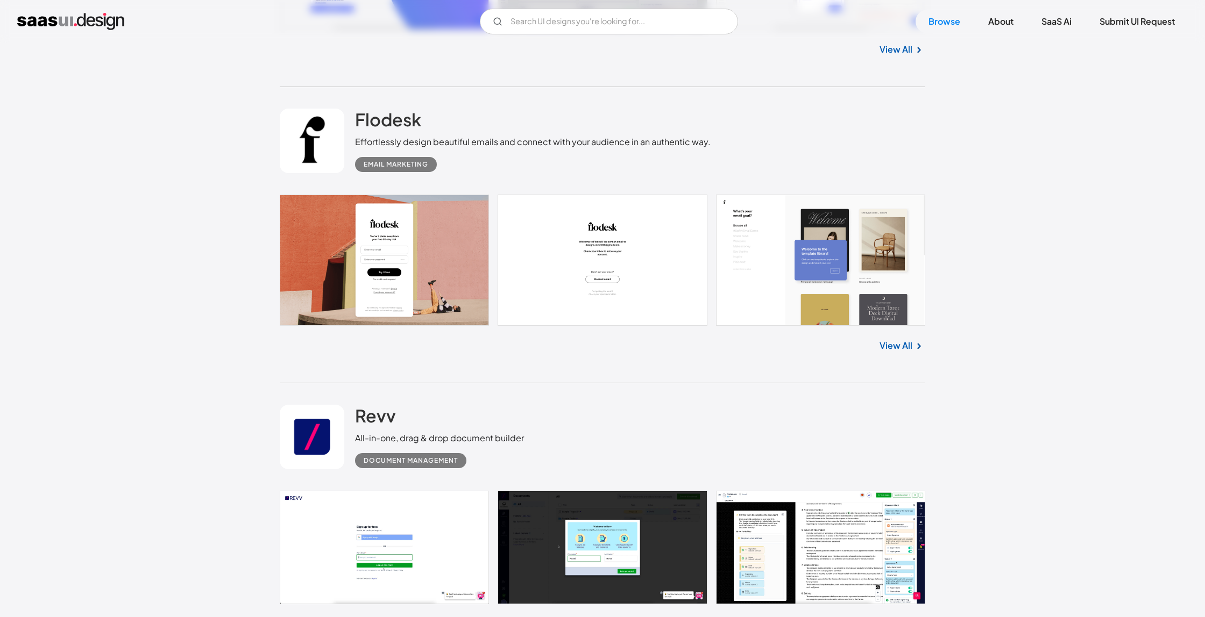
scroll to position [592, 0]
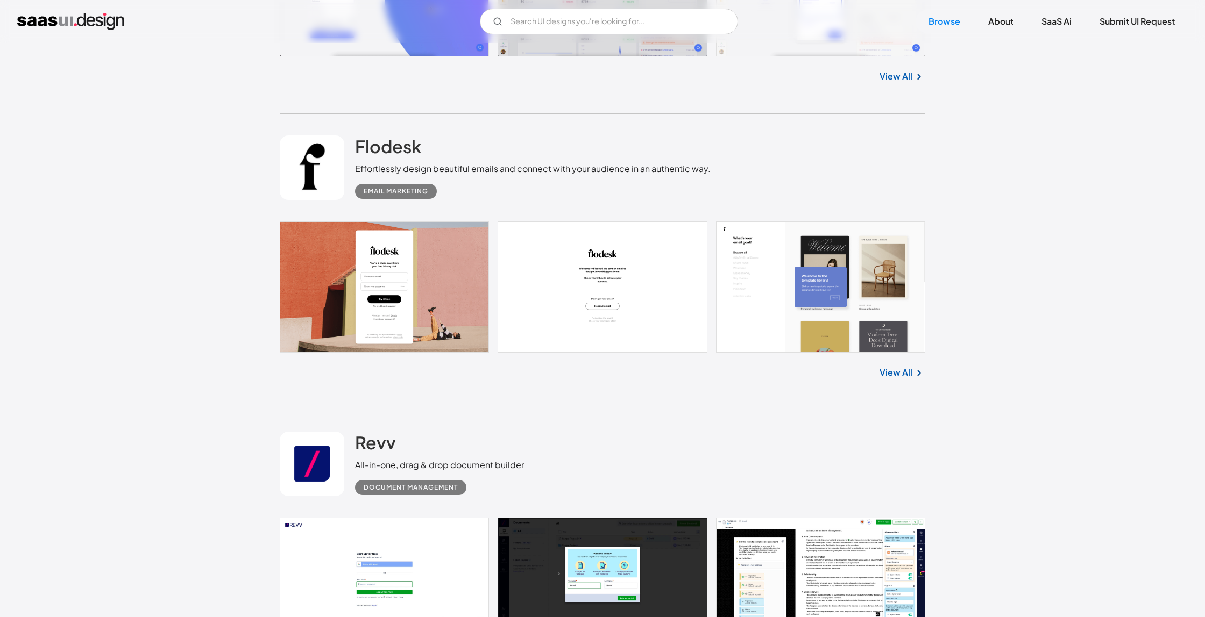
click at [403, 291] on link at bounding box center [602, 287] width 645 height 131
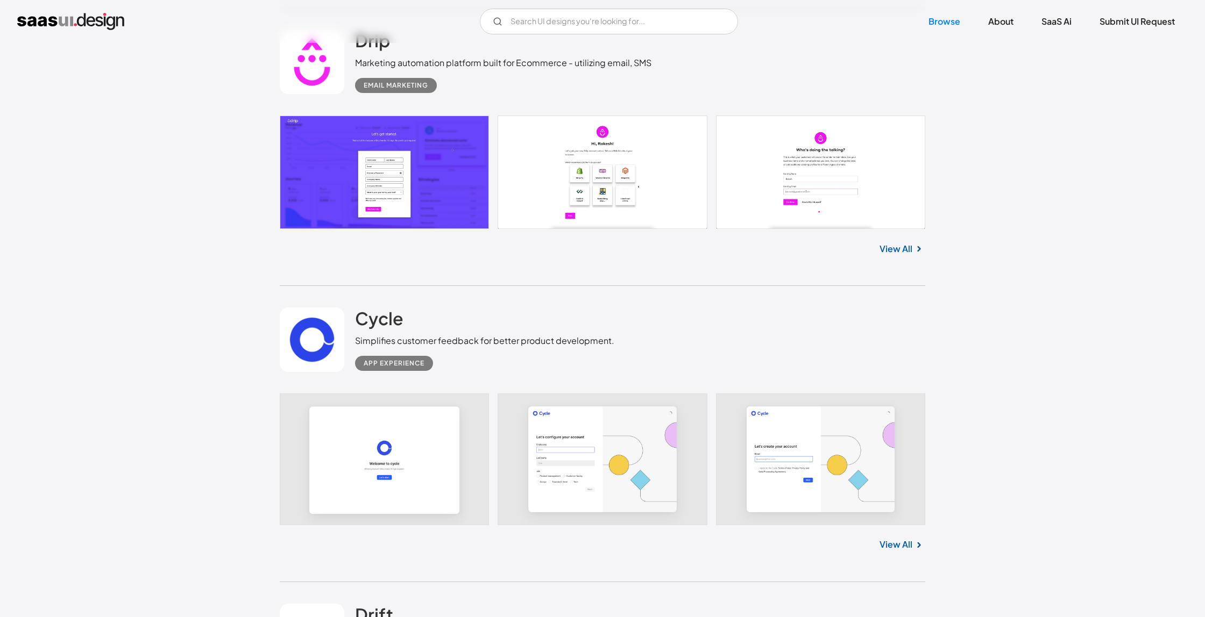
scroll to position [1222, 0]
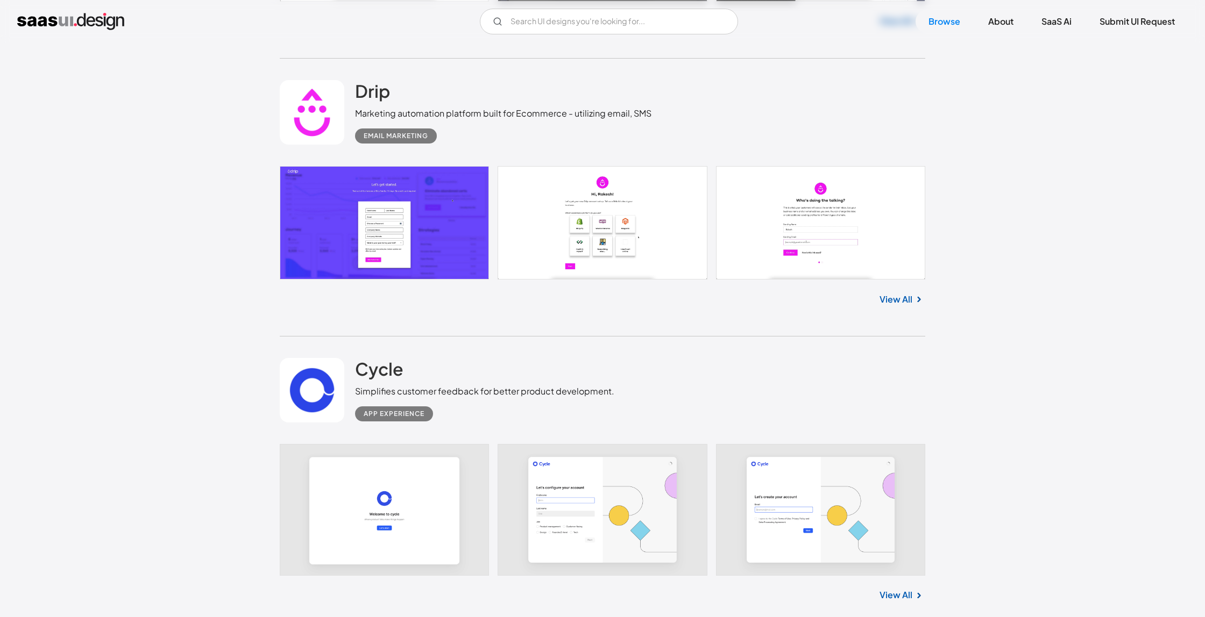
click at [898, 299] on link "View All" at bounding box center [895, 299] width 33 height 13
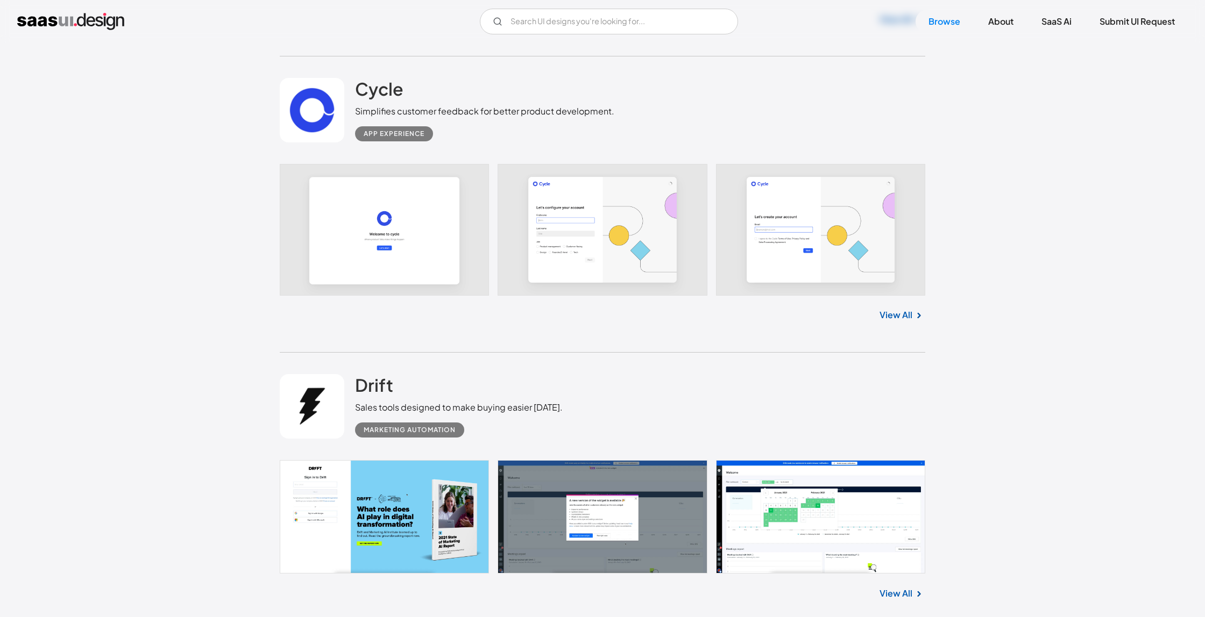
scroll to position [1498, 0]
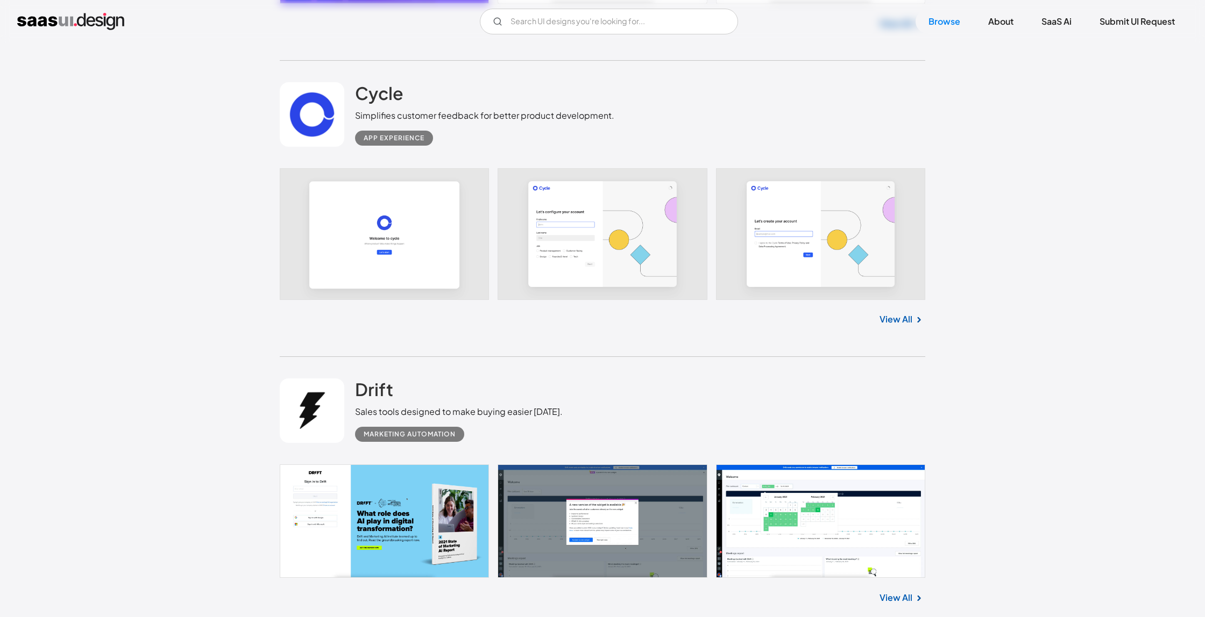
click at [405, 242] on link at bounding box center [602, 233] width 645 height 131
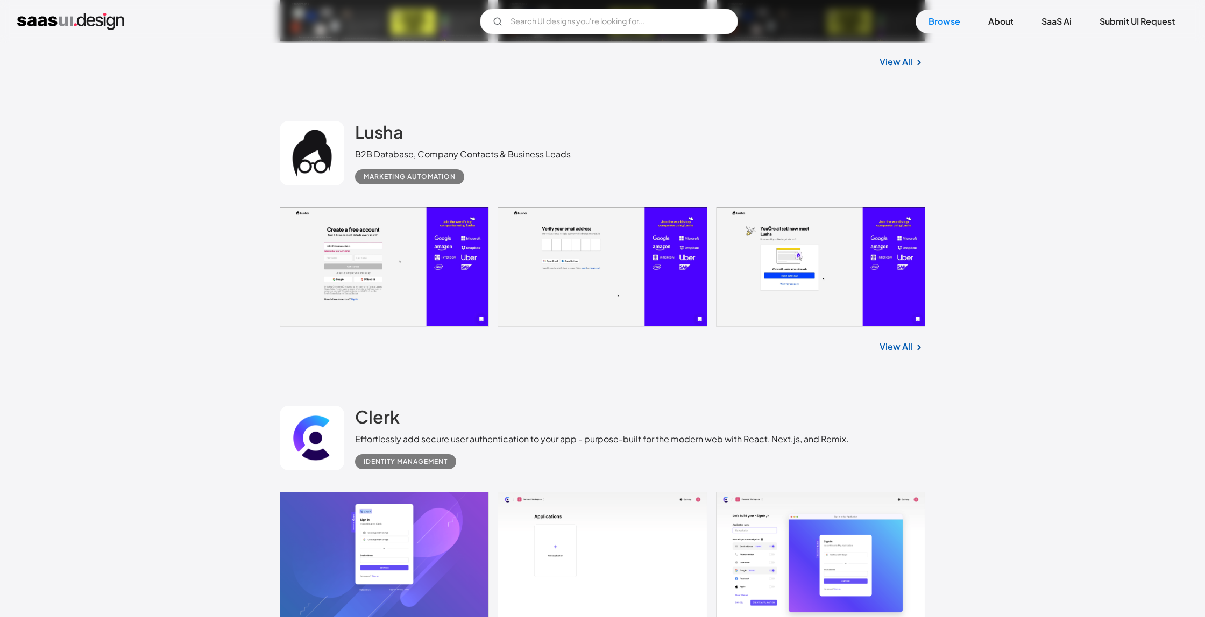
scroll to position [2897, 0]
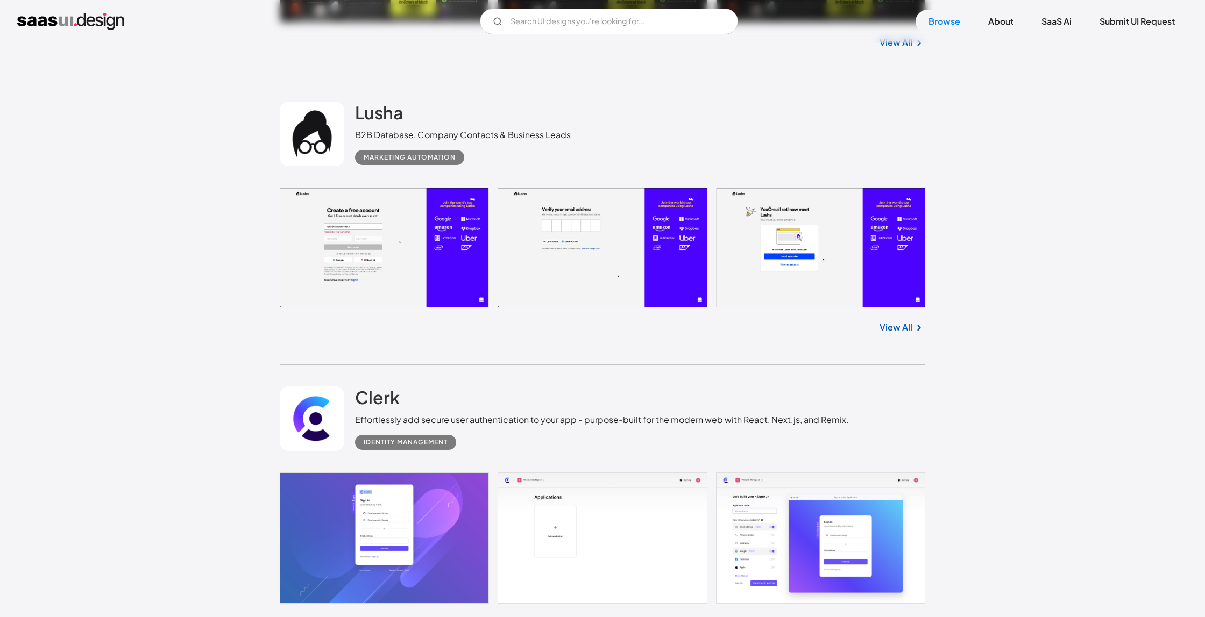
click at [371, 258] on link at bounding box center [602, 248] width 645 height 120
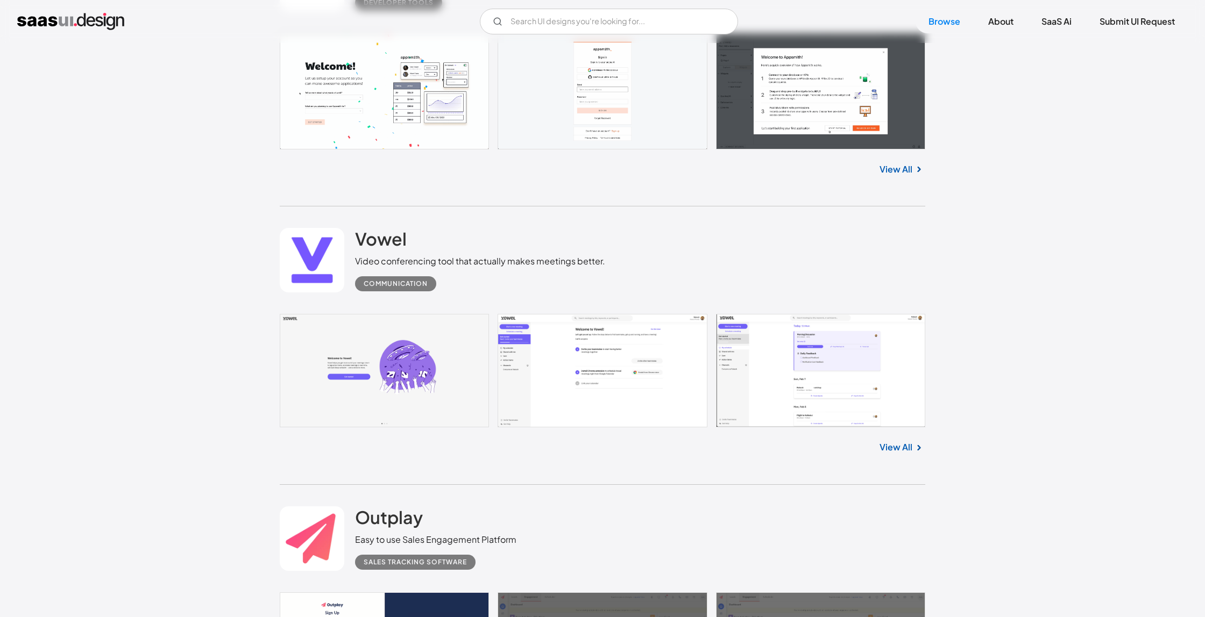
scroll to position [14227, 0]
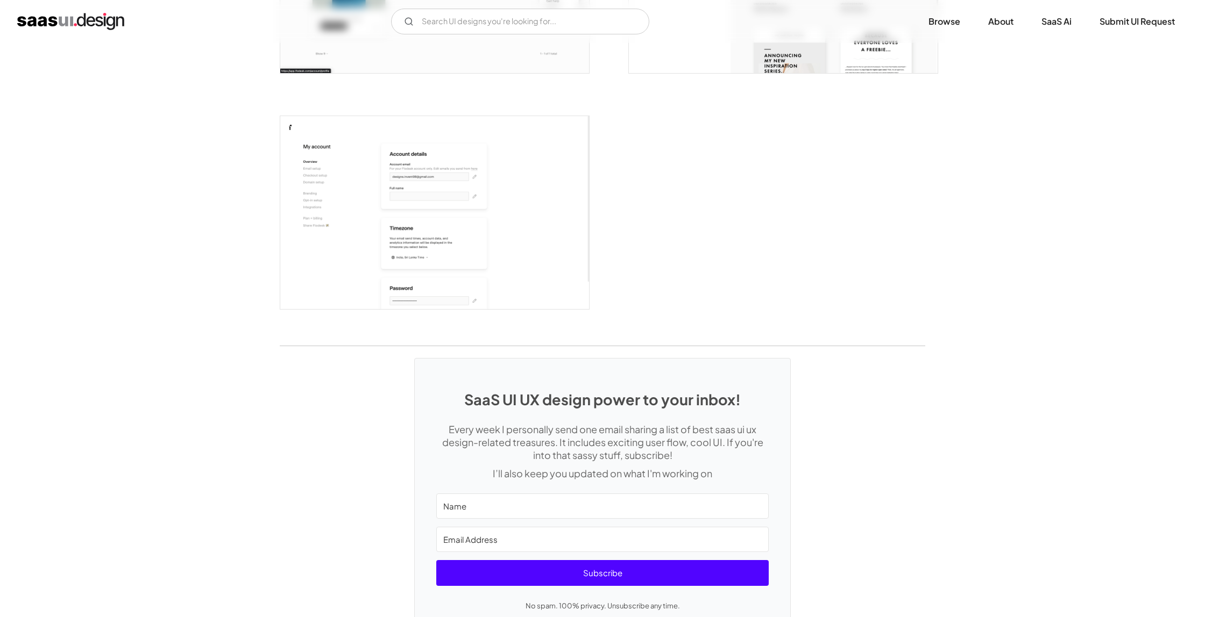
scroll to position [3047, 0]
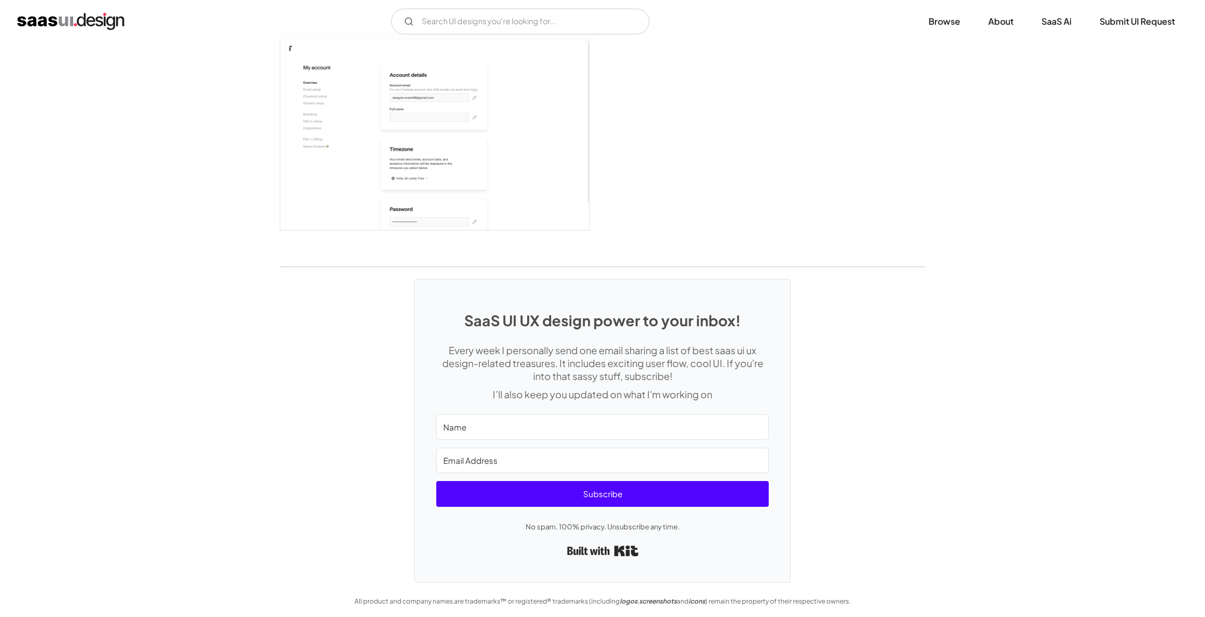
click at [384, 133] on img "open lightbox" at bounding box center [434, 133] width 309 height 193
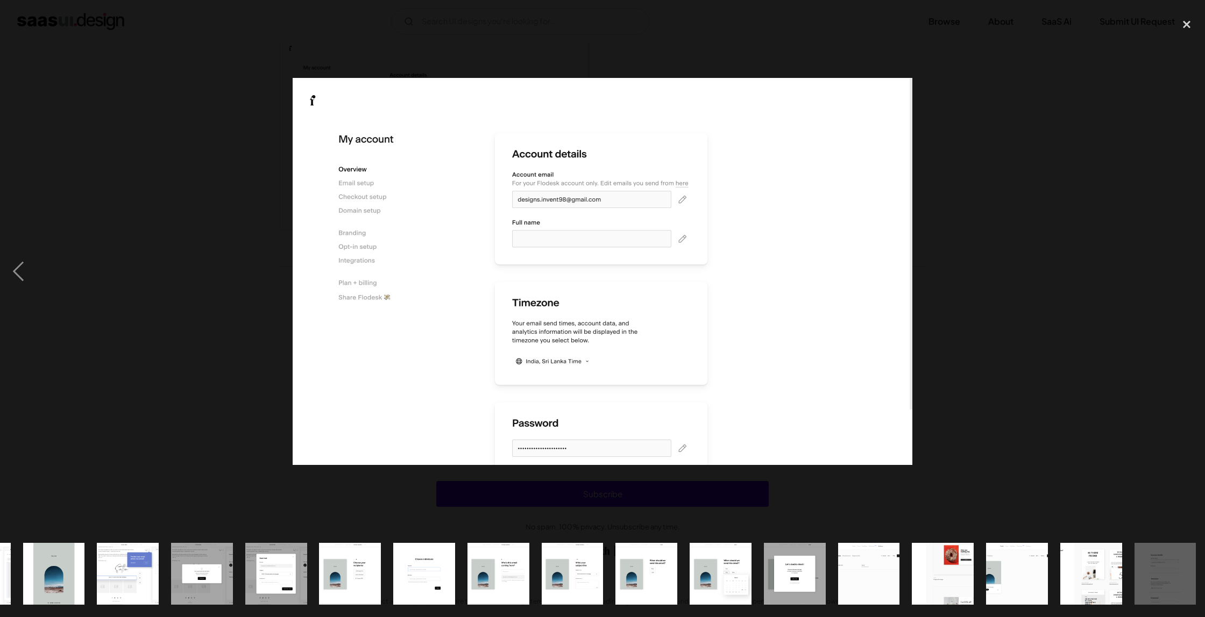
scroll to position [0, 659]
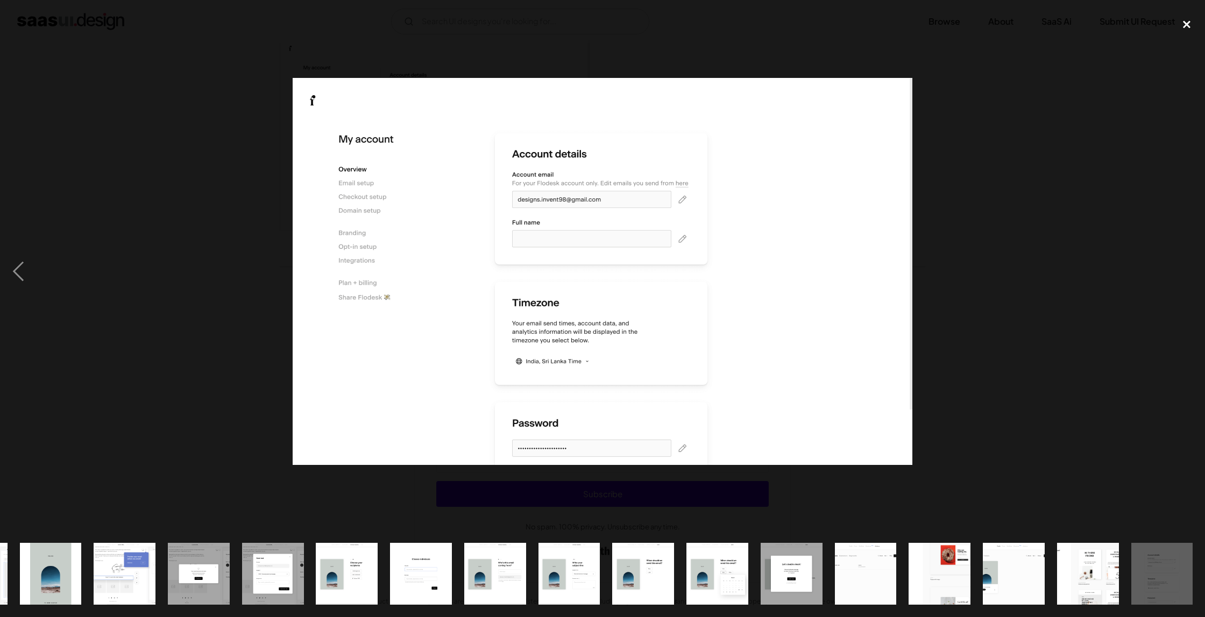
click at [1190, 25] on div "close lightbox" at bounding box center [1186, 24] width 37 height 24
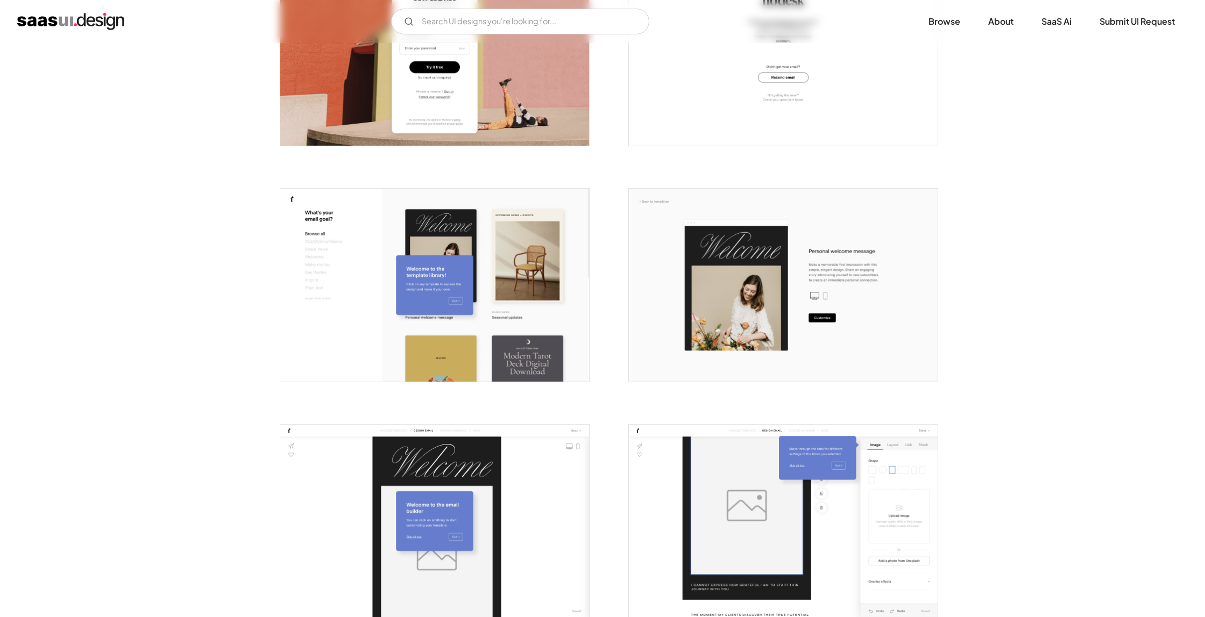
scroll to position [0, 0]
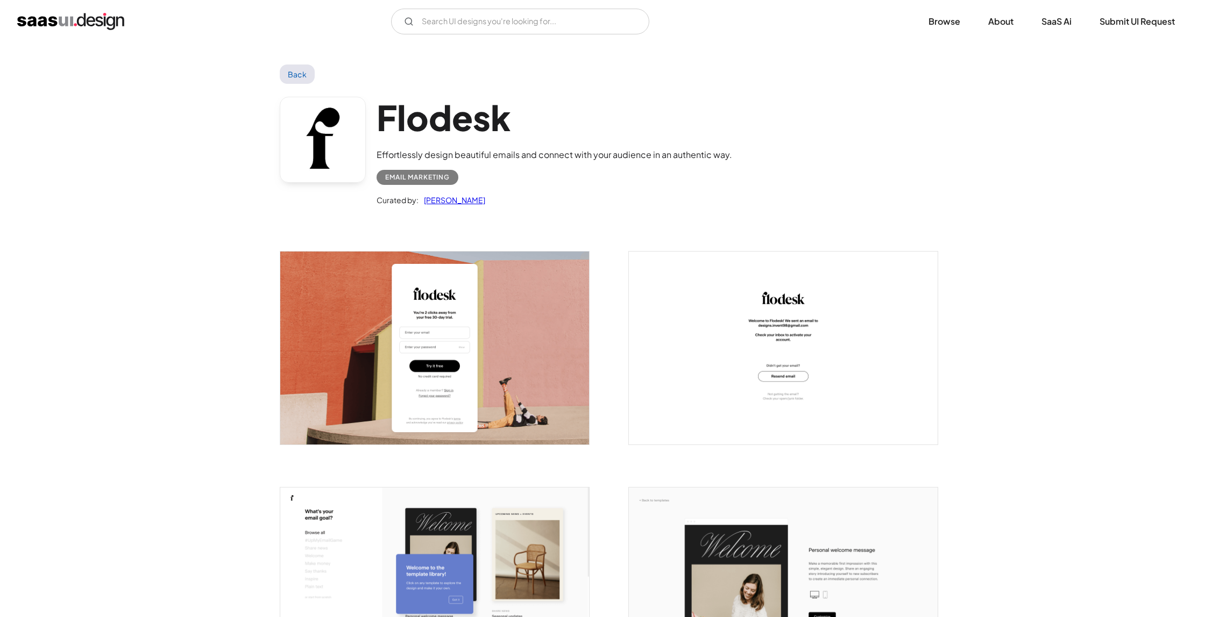
click at [292, 69] on link "Back" at bounding box center [297, 74] width 35 height 19
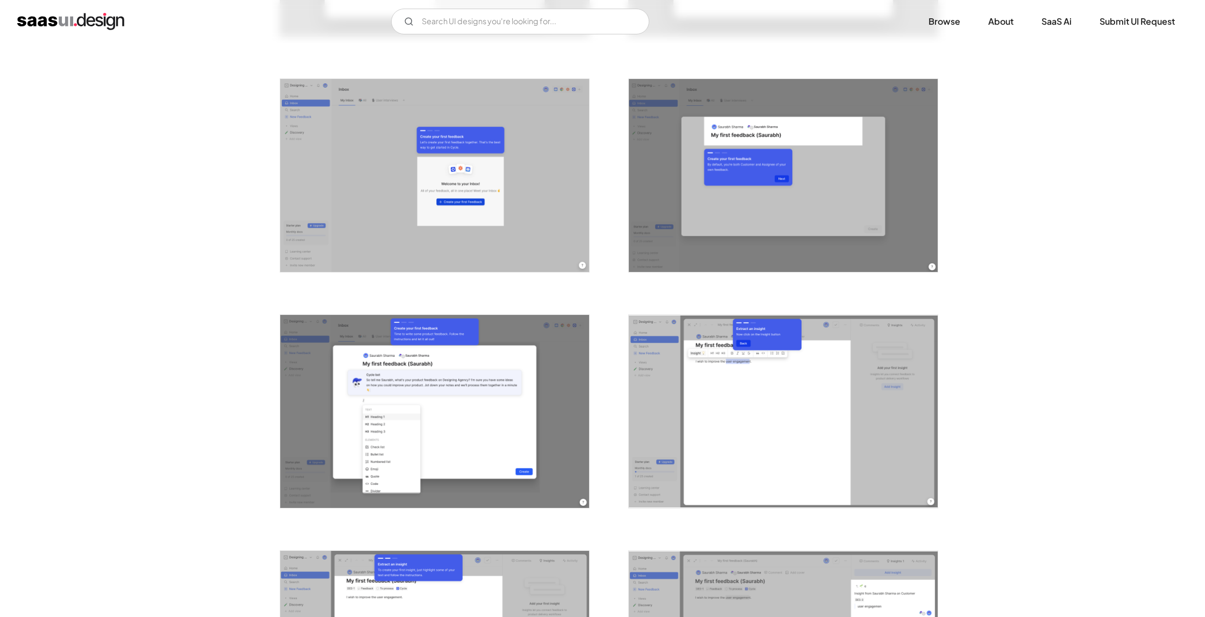
scroll to position [1115, 0]
